Goal: Transaction & Acquisition: Purchase product/service

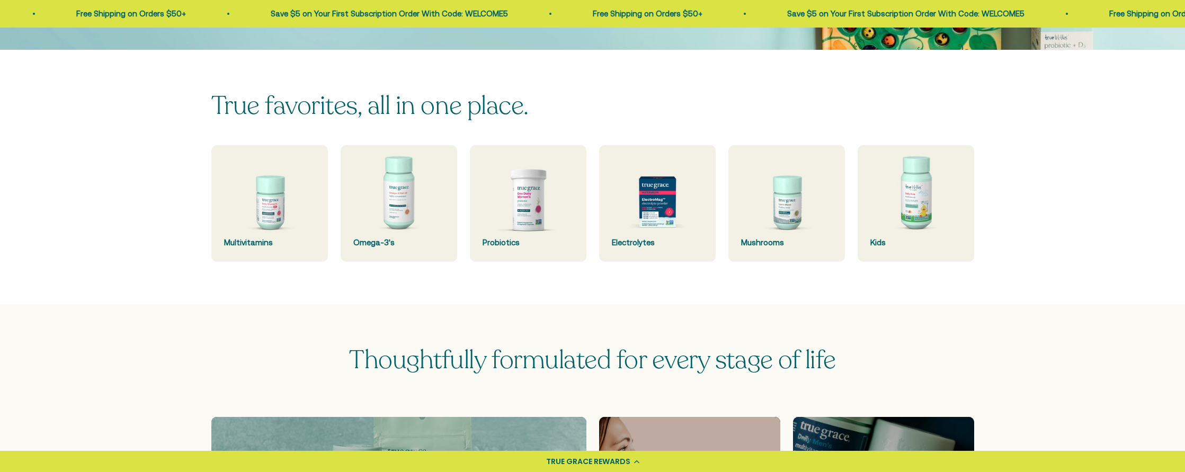
scroll to position [279, 0]
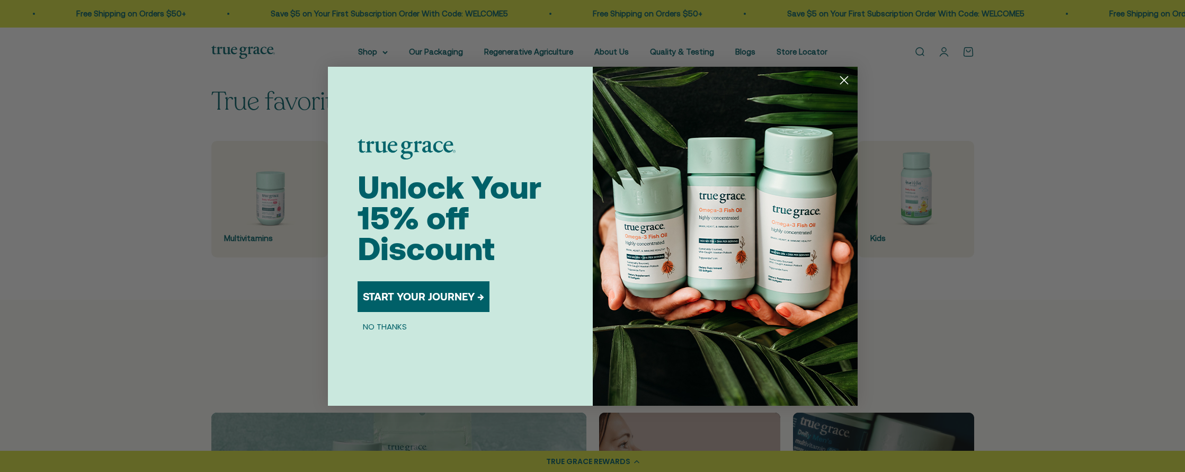
click at [408, 213] on span "Unlock Your 15% off Discount" at bounding box center [449, 218] width 184 height 98
click at [843, 83] on circle "Close dialog" at bounding box center [843, 79] width 17 height 17
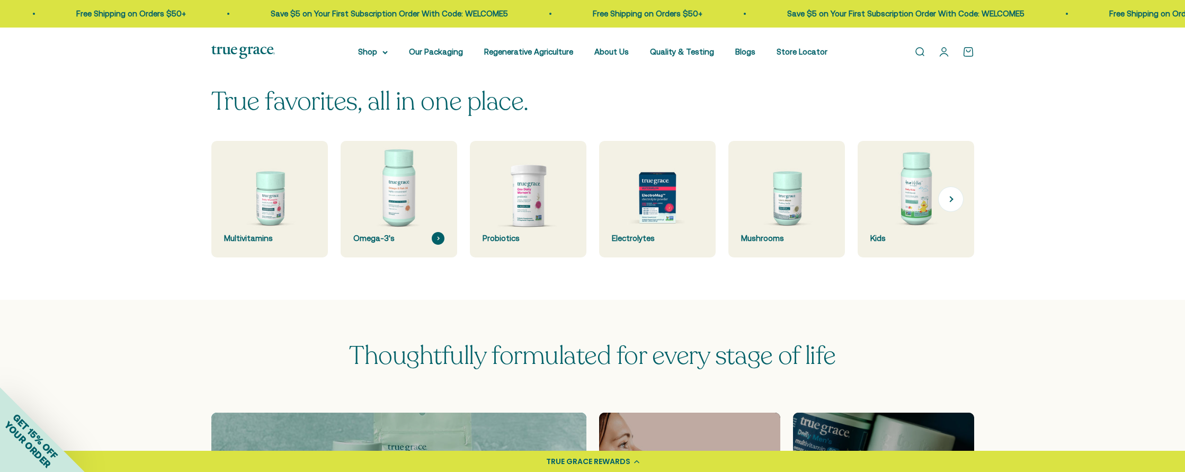
click at [403, 203] on img at bounding box center [398, 199] width 123 height 123
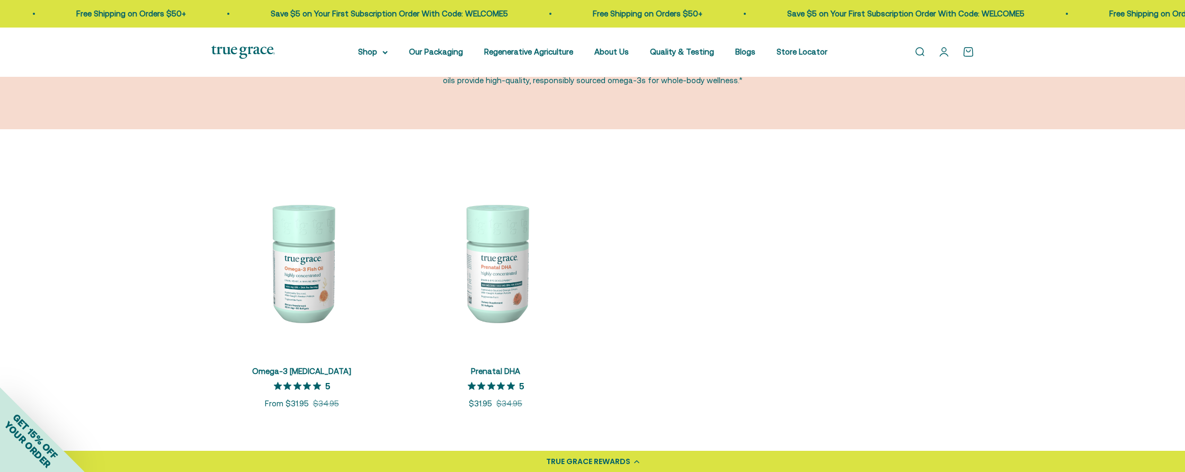
scroll to position [137, 0]
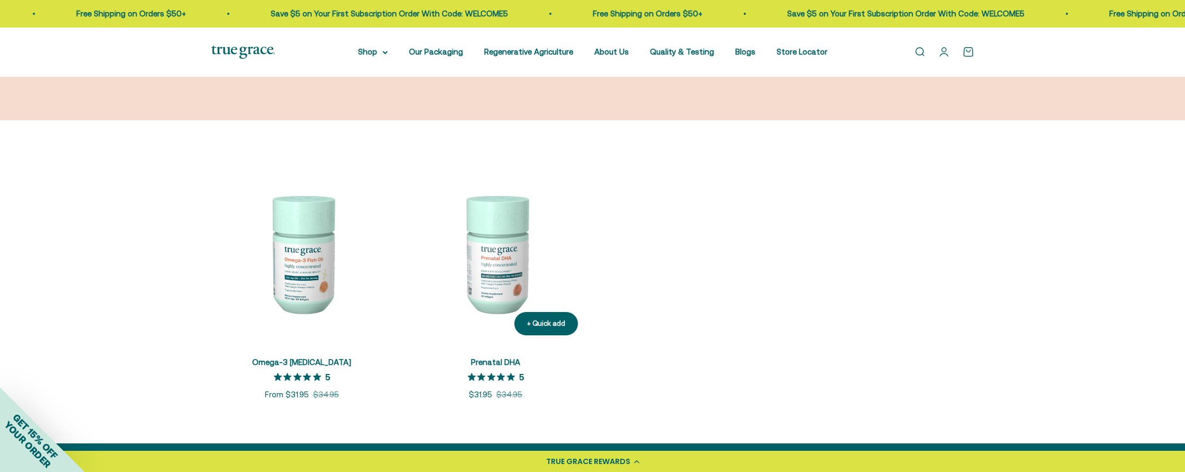
click at [511, 261] on img at bounding box center [495, 253] width 181 height 181
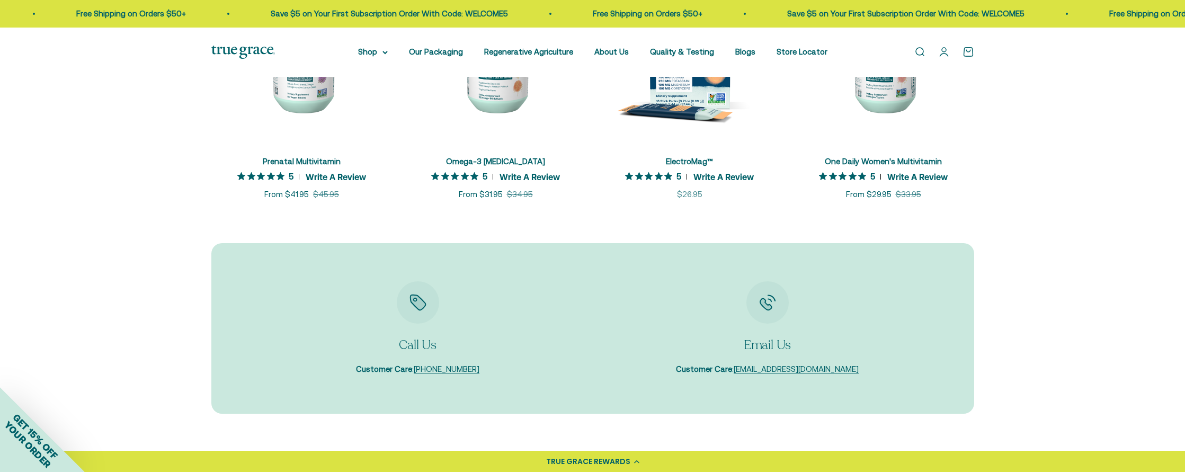
scroll to position [2808, 0]
click at [1124, 339] on section "Call Us Customer Care : 888-735-1323 Email Us Customer Care : care@truegracehea…" at bounding box center [592, 351] width 1185 height 213
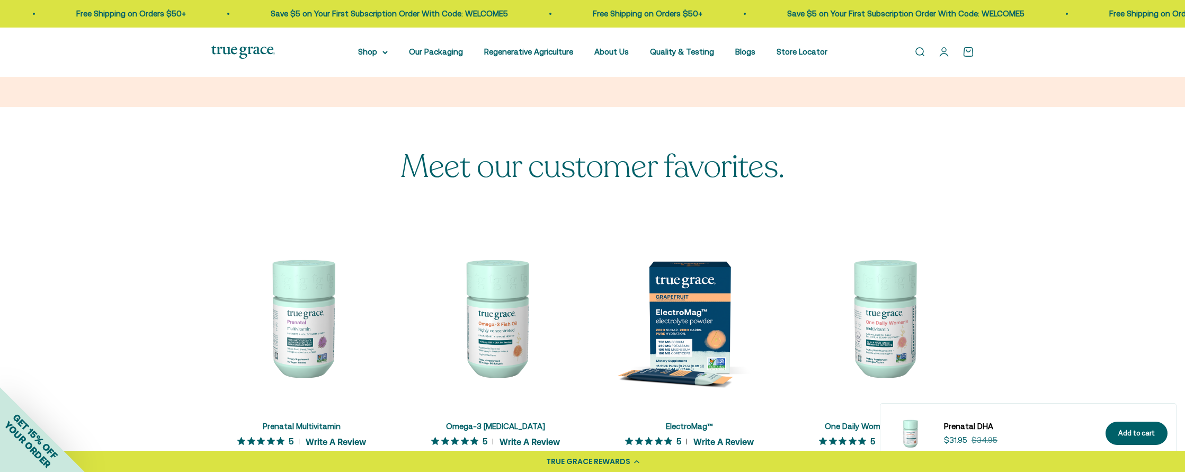
scroll to position [2547, 0]
